Goal: Book appointment/travel/reservation

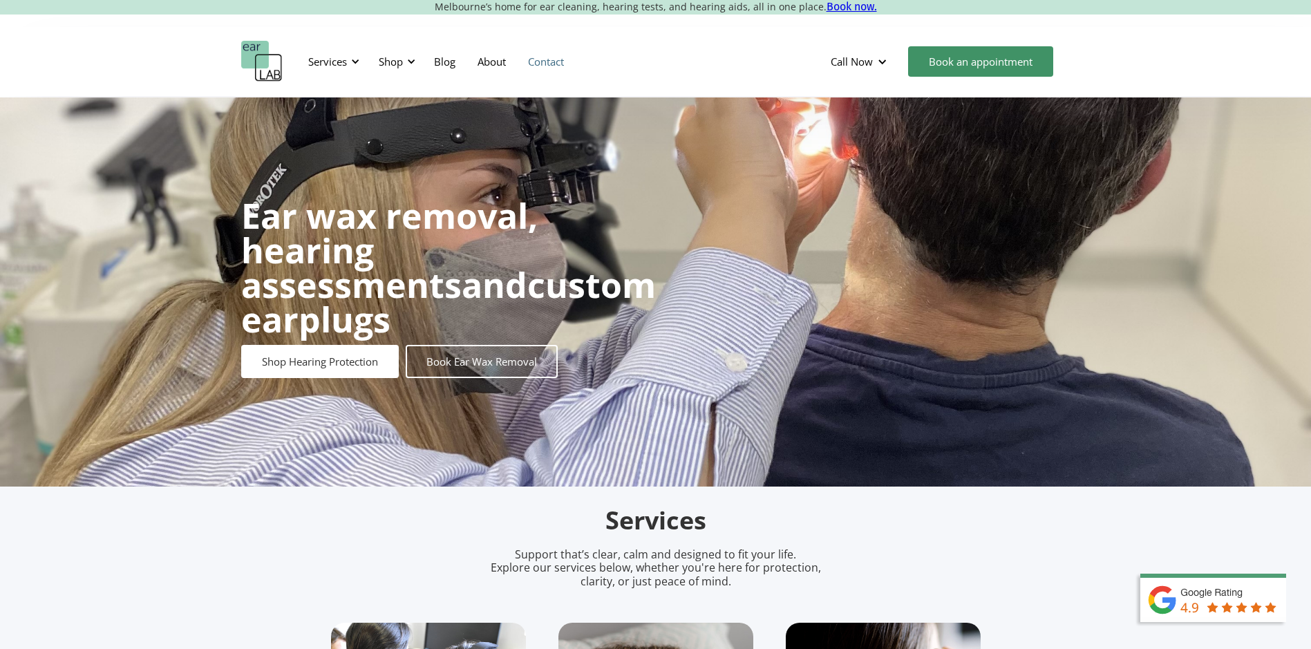
click at [564, 64] on link "Contact" at bounding box center [546, 61] width 58 height 40
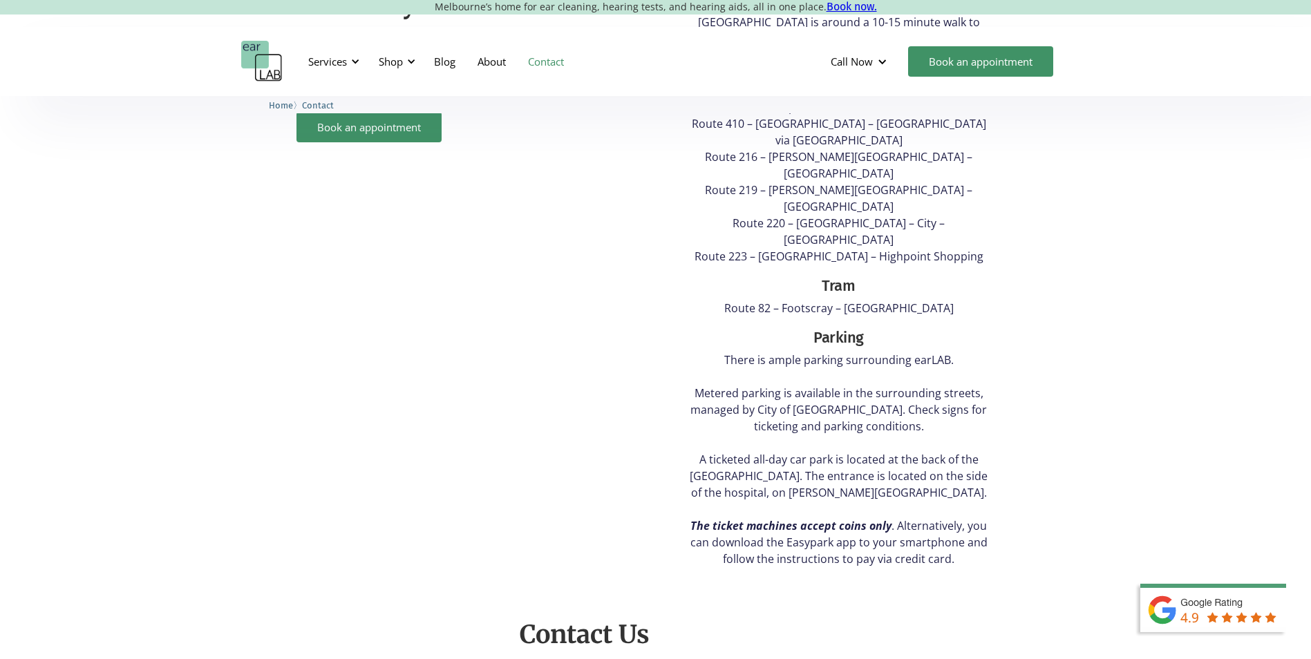
scroll to position [691, 0]
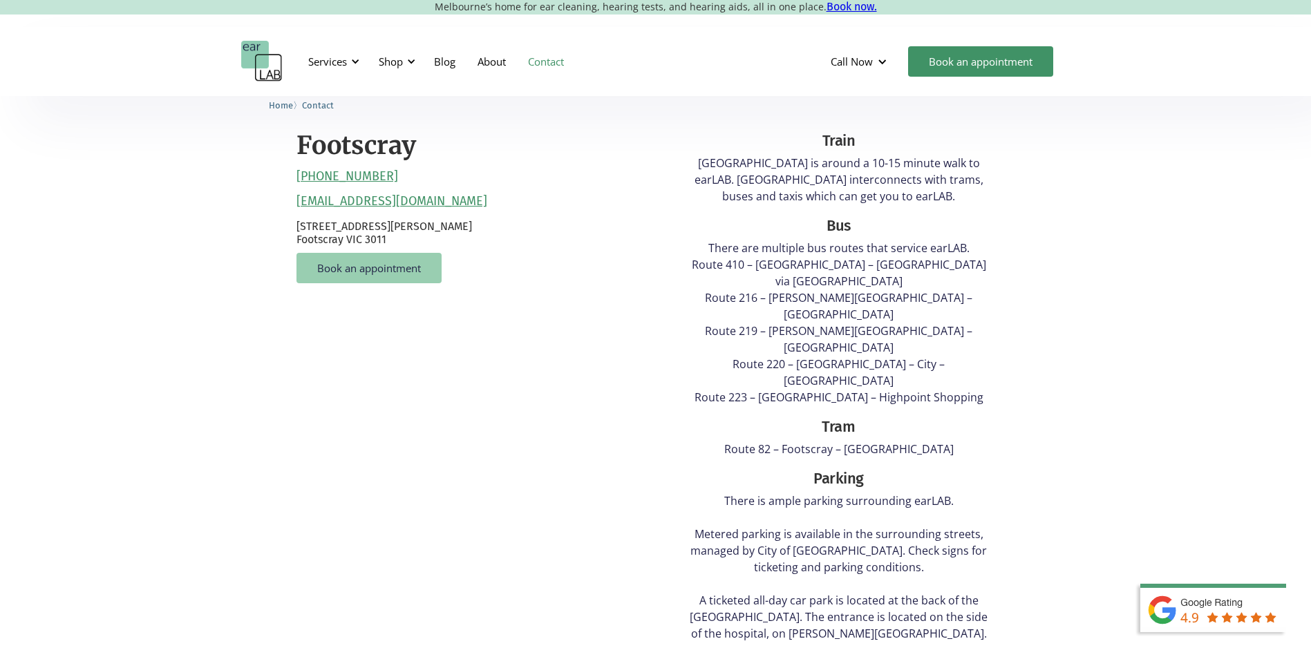
click at [345, 258] on link "Book an appointment" at bounding box center [368, 268] width 145 height 30
